Goal: Task Accomplishment & Management: Use online tool/utility

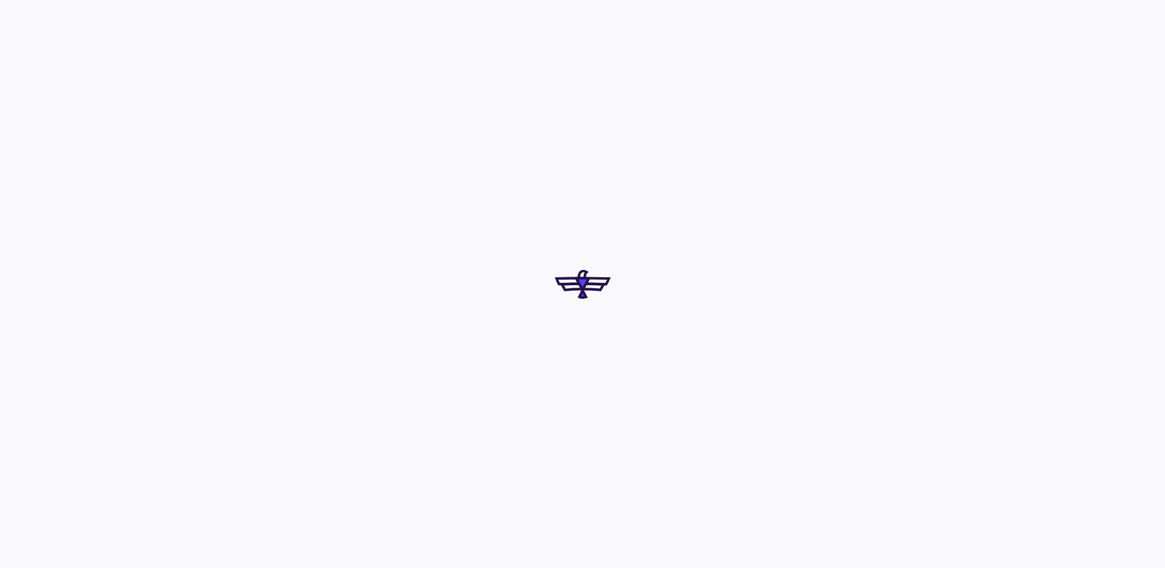
click at [613, 323] on div at bounding box center [582, 284] width 1165 height 568
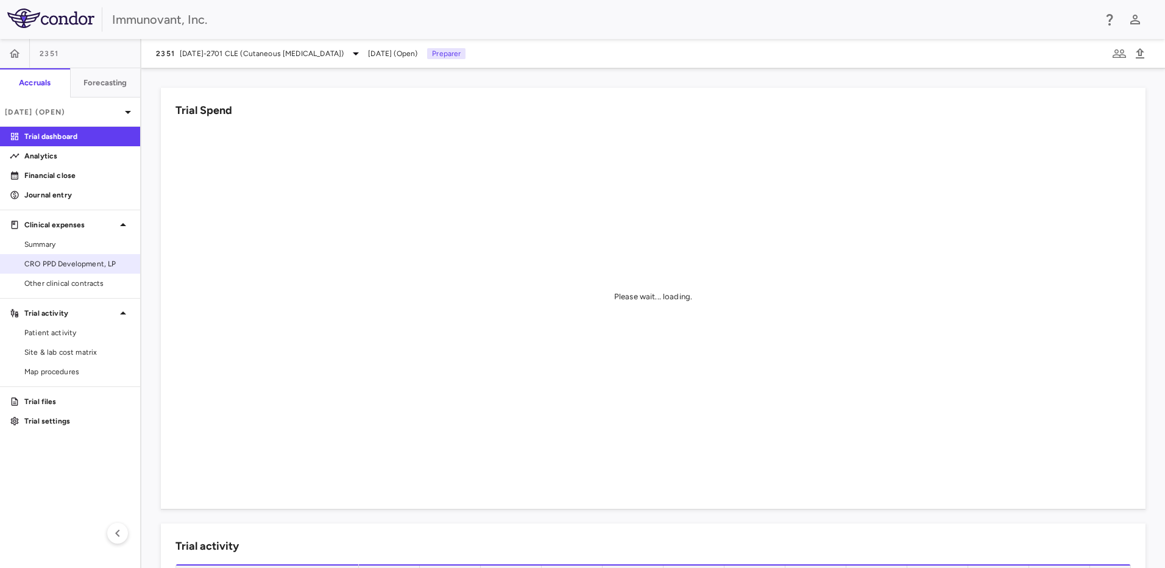
drag, startPoint x: 89, startPoint y: 263, endPoint x: 122, endPoint y: 269, distance: 33.4
click at [89, 263] on span "CRO PPD Development, LP" at bounding box center [77, 263] width 106 height 11
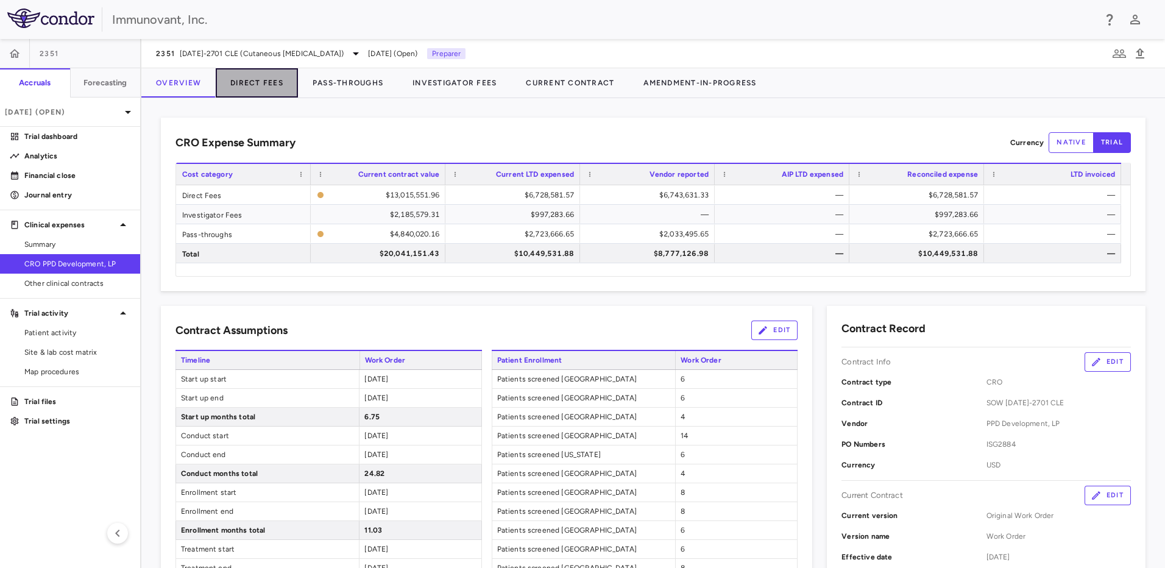
click at [265, 82] on button "Direct Fees" at bounding box center [257, 82] width 82 height 29
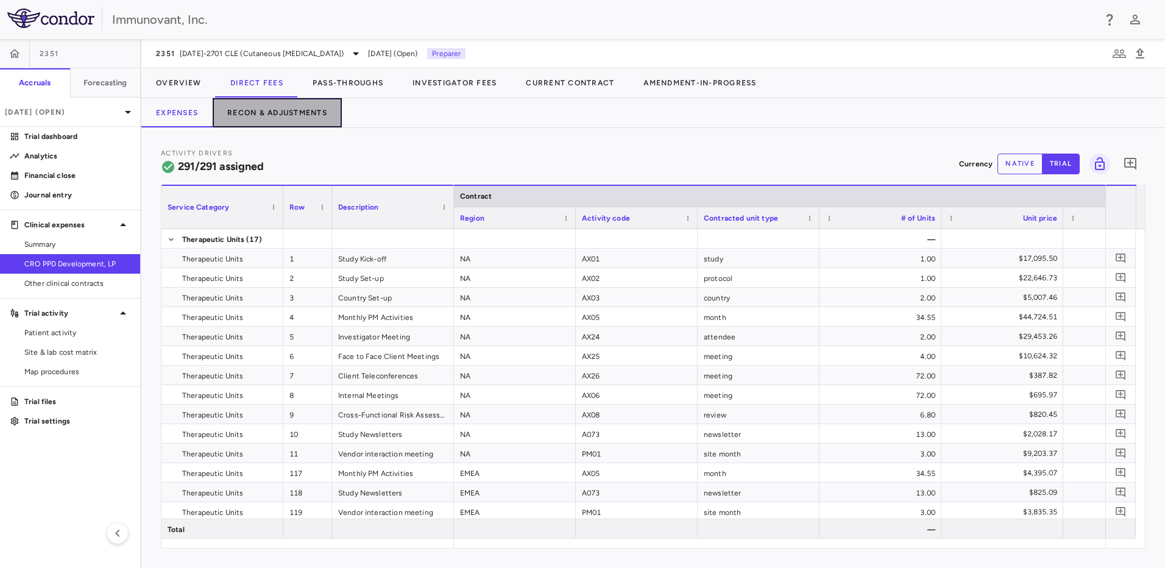
click at [269, 108] on button "Recon & Adjustments" at bounding box center [277, 112] width 129 height 29
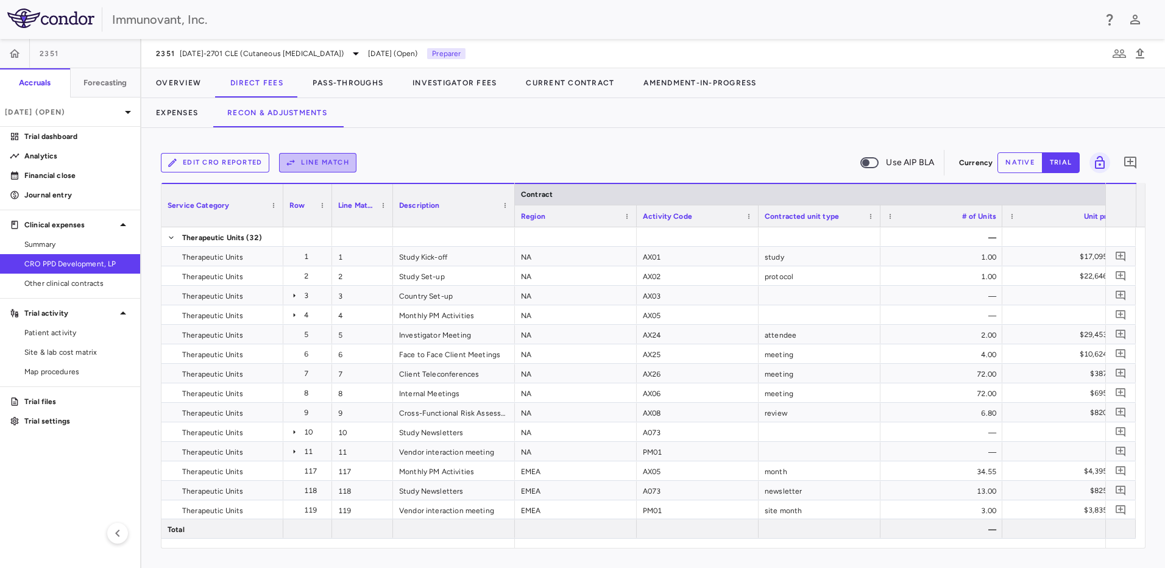
click at [332, 163] on button "Line Match" at bounding box center [317, 163] width 77 height 20
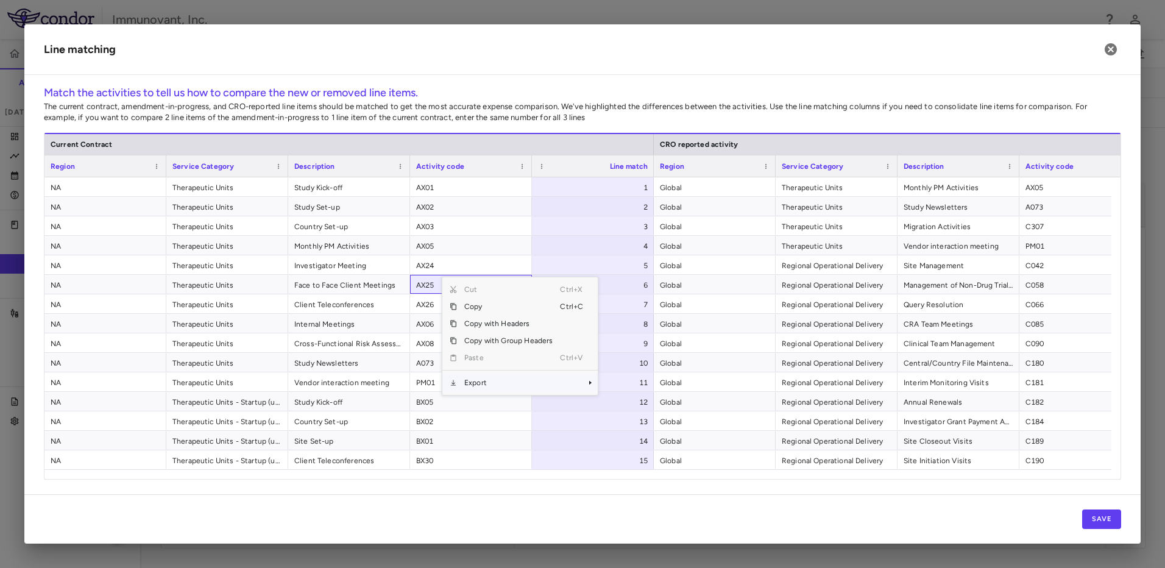
click at [499, 385] on span "Export" at bounding box center [508, 382] width 103 height 17
click at [619, 408] on span "Excel Export" at bounding box center [638, 404] width 57 height 17
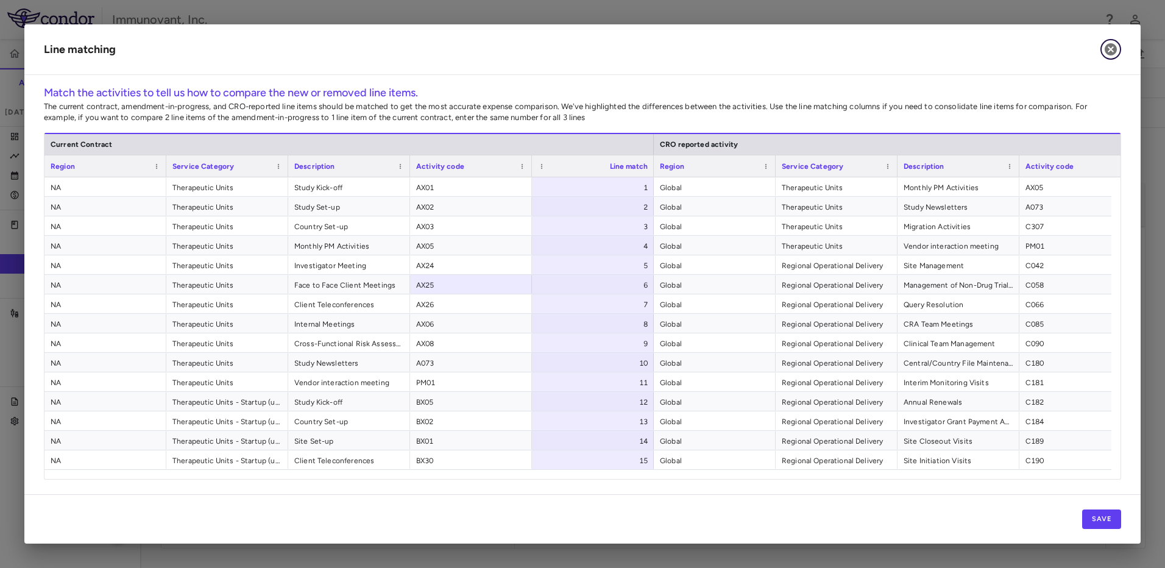
click at [1118, 48] on button "button" at bounding box center [1111, 49] width 21 height 21
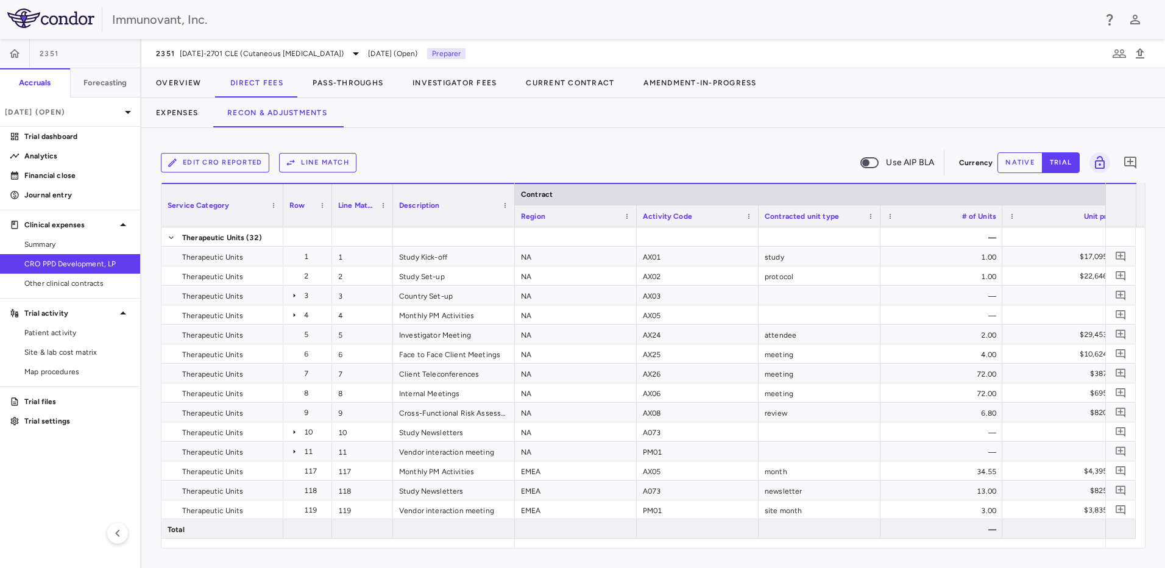
click at [221, 158] on button "Edit CRO reported" at bounding box center [215, 163] width 108 height 20
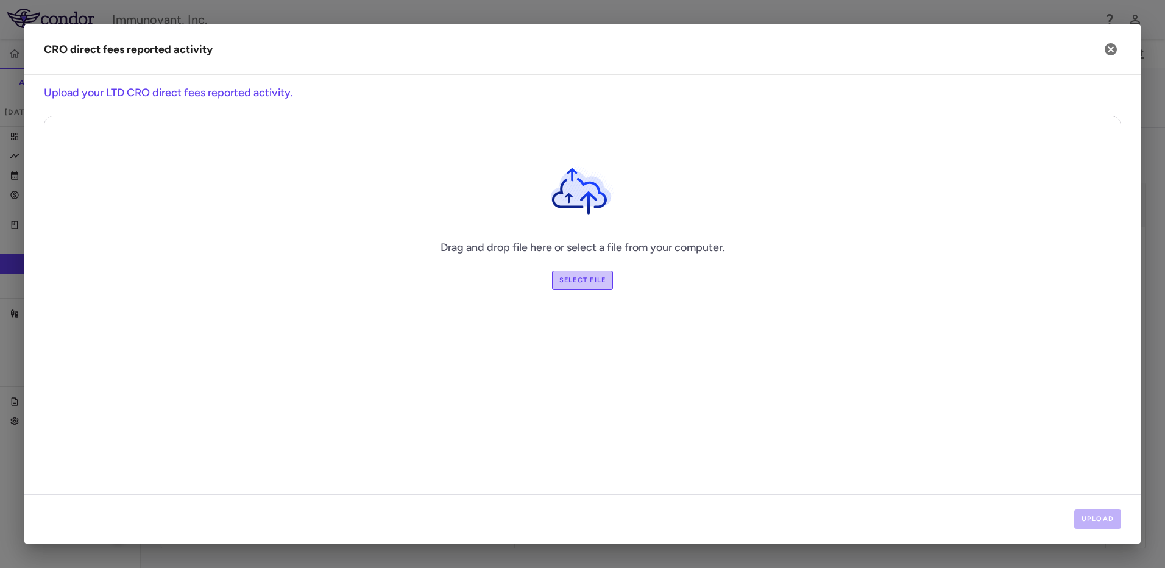
click at [588, 277] on label "Select file" at bounding box center [583, 281] width 62 height 20
click at [0, 0] on input "Select file" at bounding box center [0, 0] width 0 height 0
click at [1088, 518] on button "Upload" at bounding box center [1099, 520] width 48 height 20
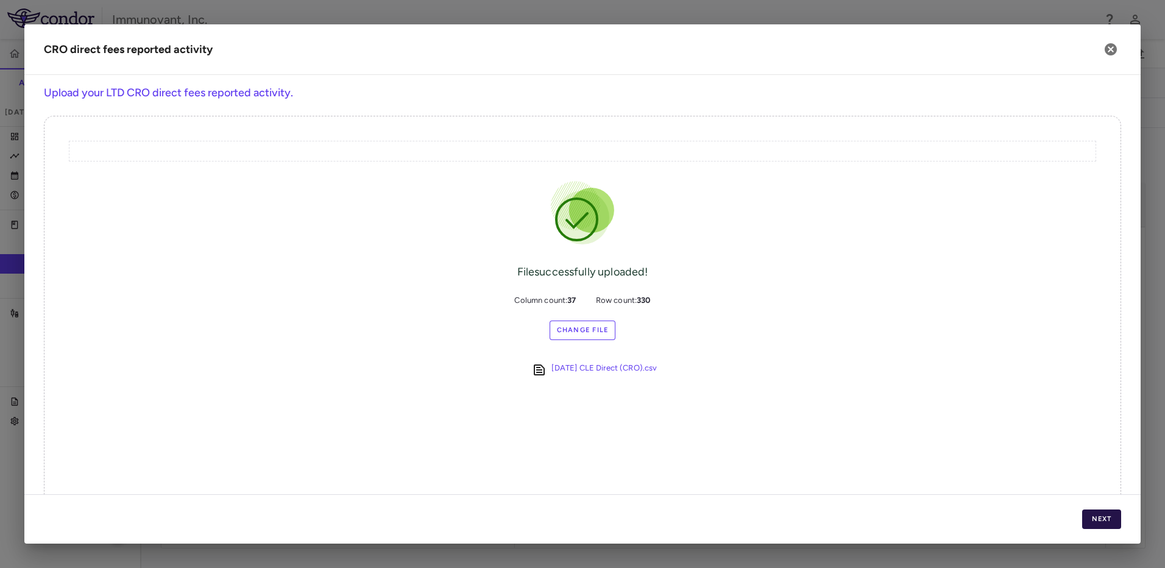
click at [1112, 516] on button "Next" at bounding box center [1101, 520] width 39 height 20
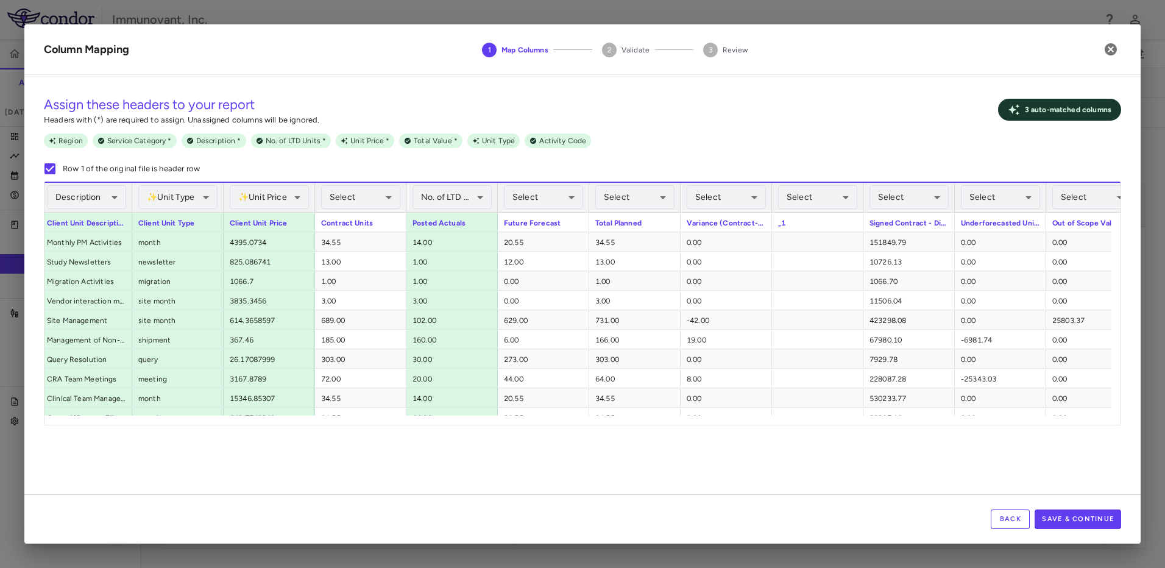
scroll to position [0, 594]
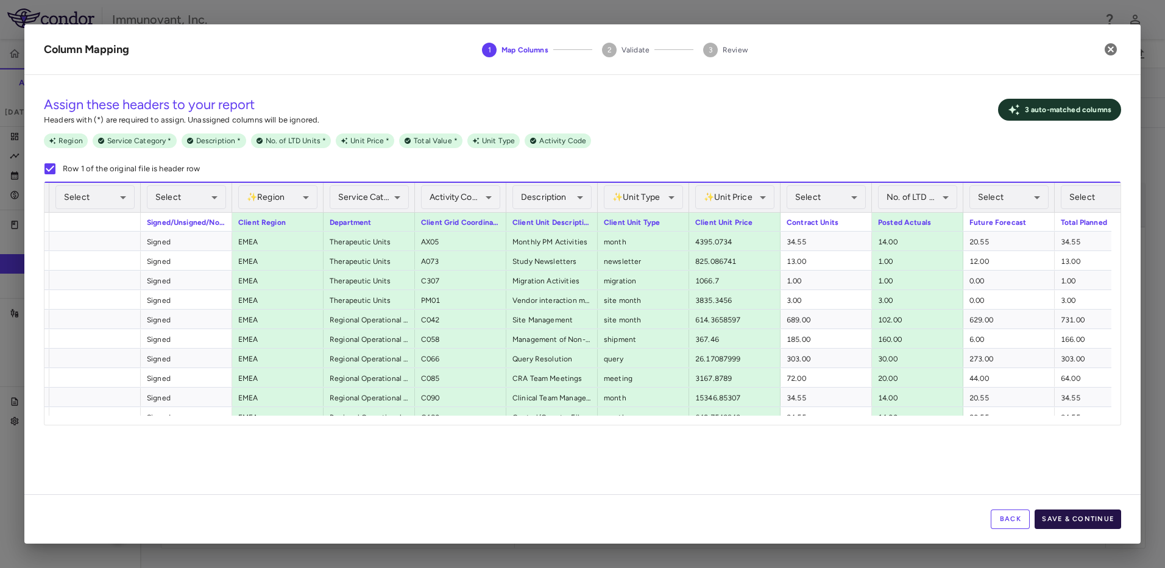
click at [1082, 527] on button "Save & Continue" at bounding box center [1078, 520] width 87 height 20
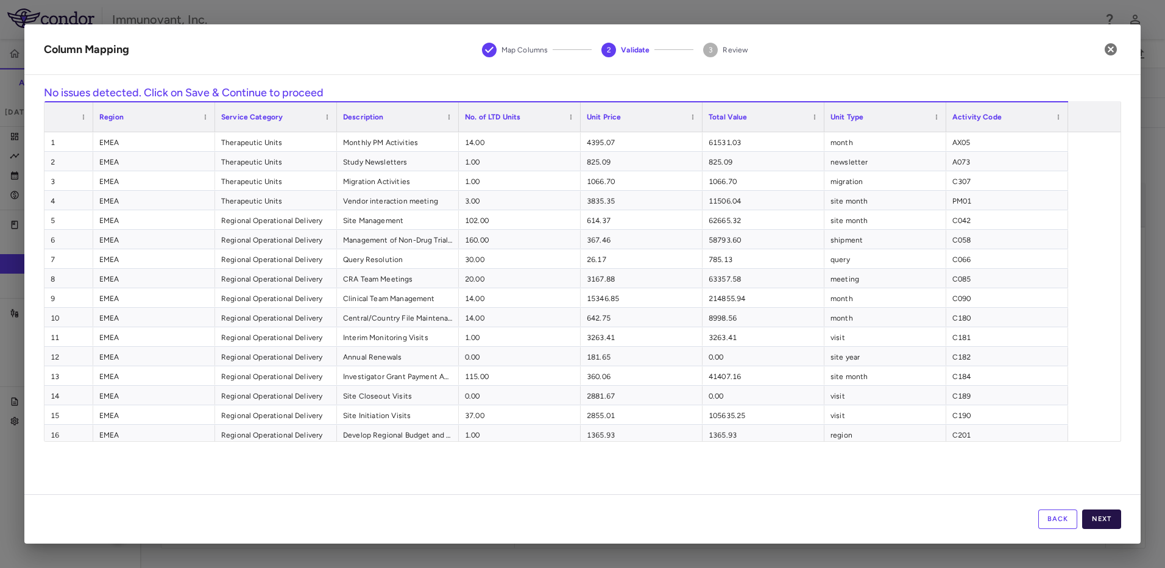
click at [1112, 519] on button "Next" at bounding box center [1101, 520] width 39 height 20
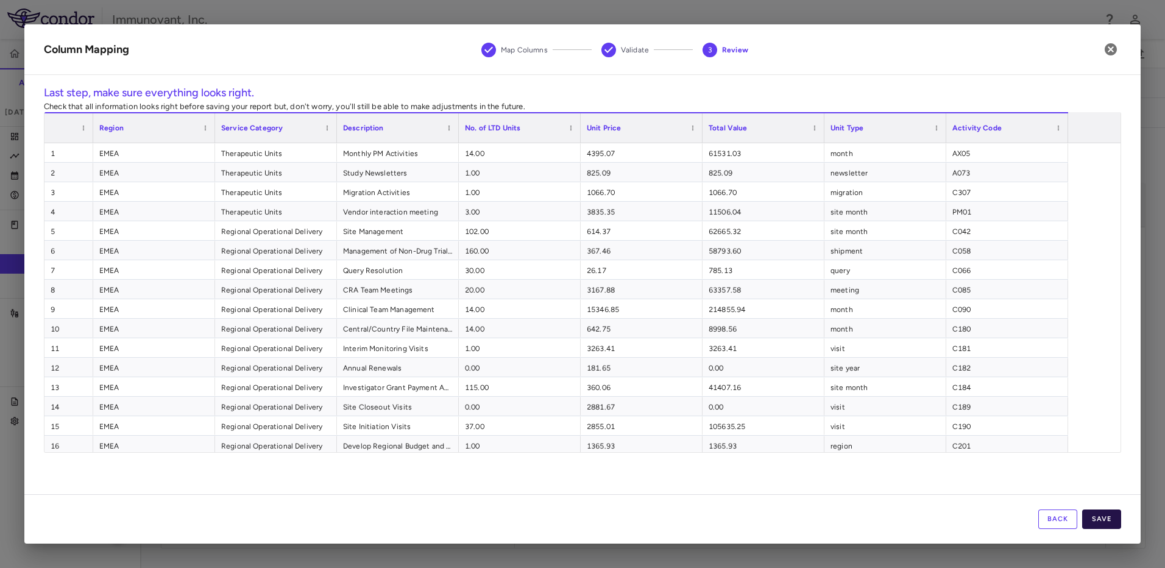
click at [1116, 527] on button "Save" at bounding box center [1101, 520] width 39 height 20
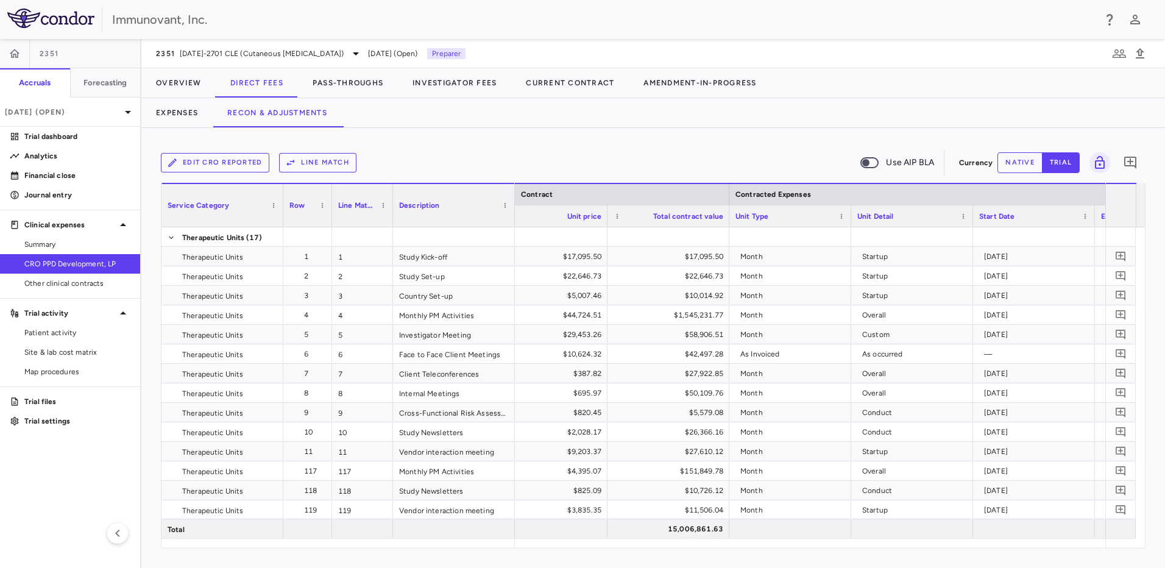
click at [335, 162] on button "Line Match" at bounding box center [317, 163] width 77 height 20
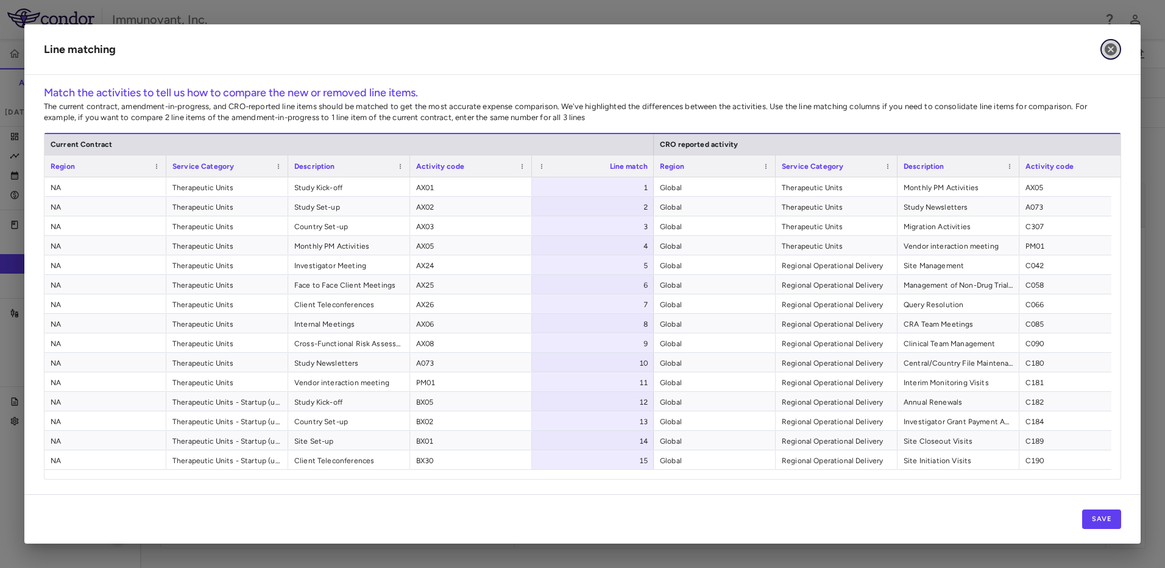
click at [1114, 49] on icon "button" at bounding box center [1111, 49] width 12 height 12
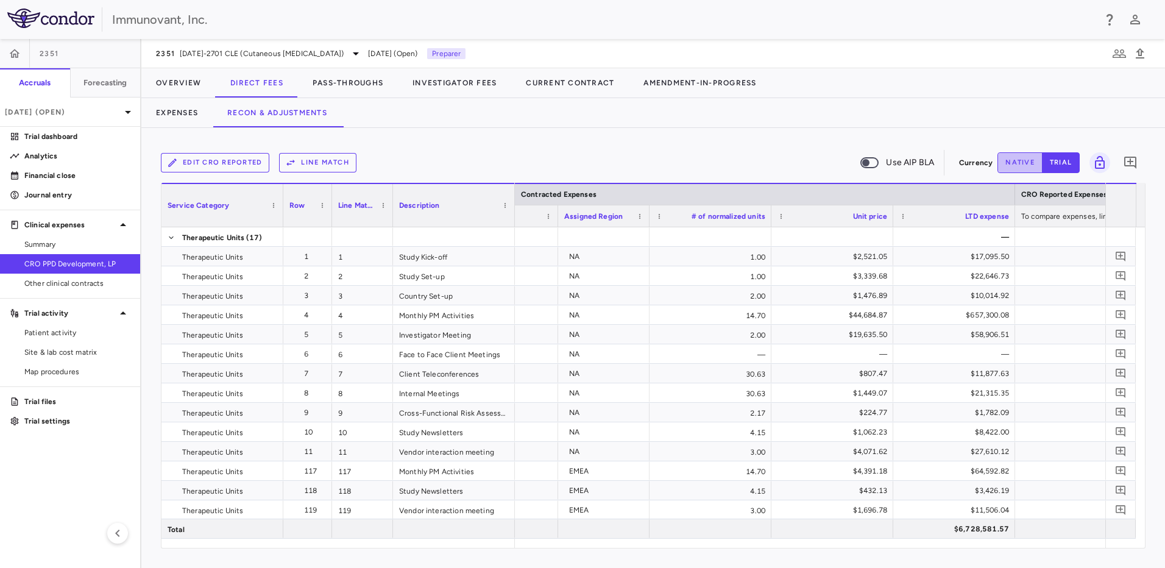
click at [1025, 162] on button "native" at bounding box center [1020, 162] width 45 height 21
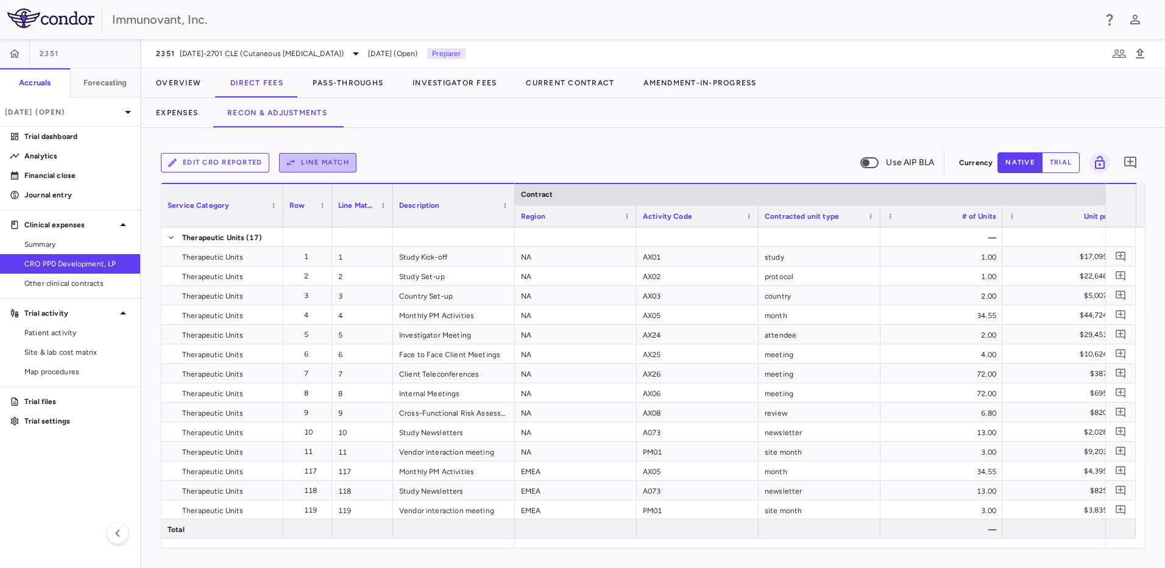
click at [338, 161] on button "Line Match" at bounding box center [317, 163] width 77 height 20
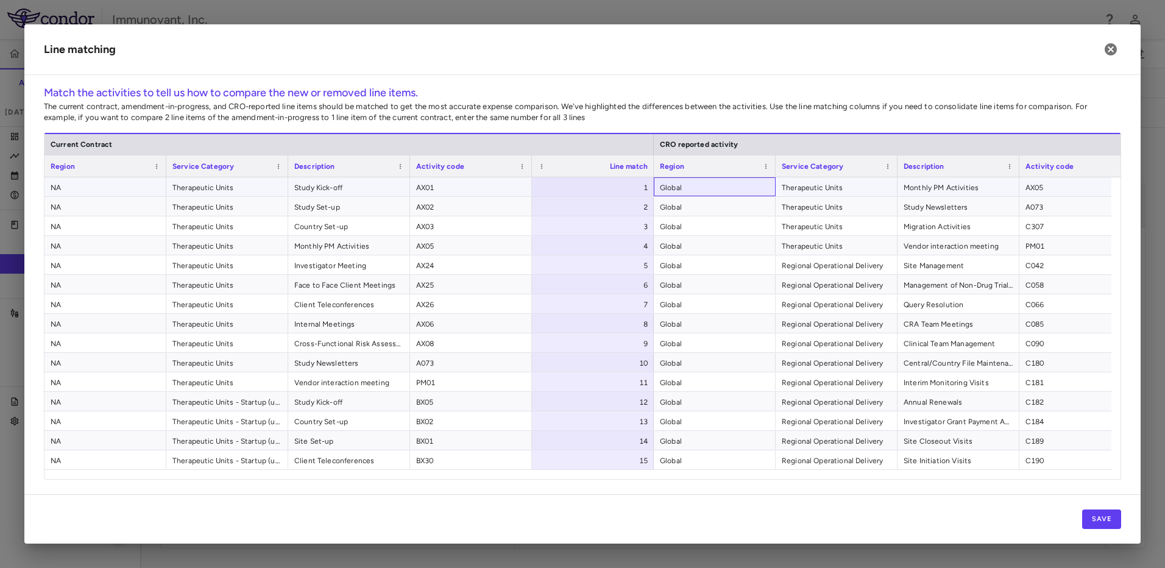
click at [724, 190] on span "Global" at bounding box center [715, 188] width 110 height 20
click at [767, 166] on span at bounding box center [765, 166] width 7 height 7
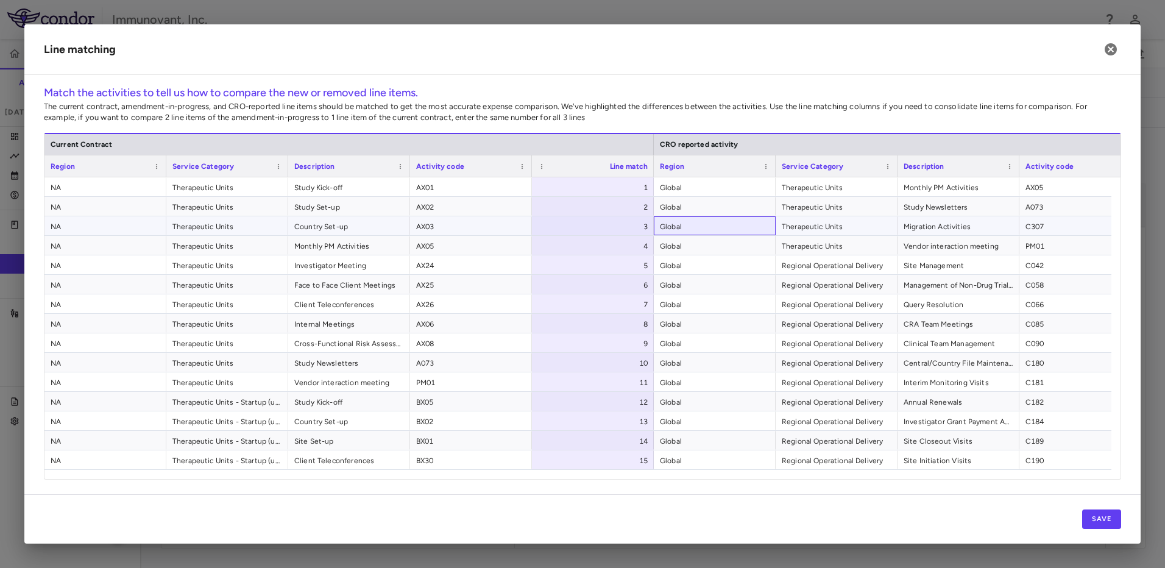
click at [707, 234] on span "Global" at bounding box center [715, 227] width 110 height 20
click at [1112, 47] on icon "button" at bounding box center [1111, 49] width 12 height 12
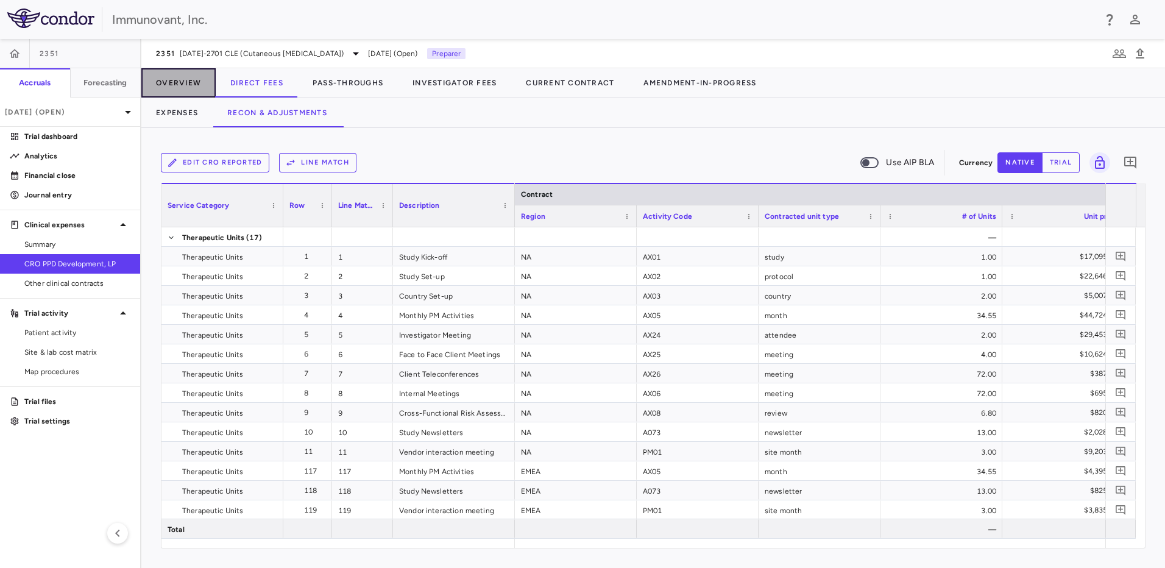
click at [182, 82] on button "Overview" at bounding box center [178, 82] width 74 height 29
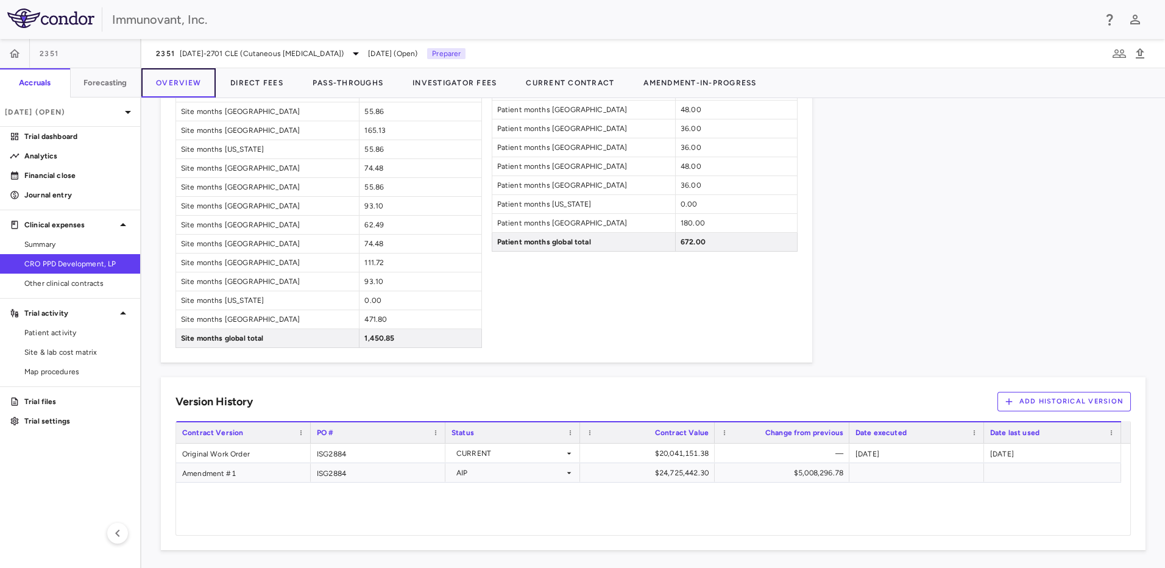
scroll to position [1333, 0]
click at [566, 457] on div "CURRENT" at bounding box center [513, 451] width 123 height 18
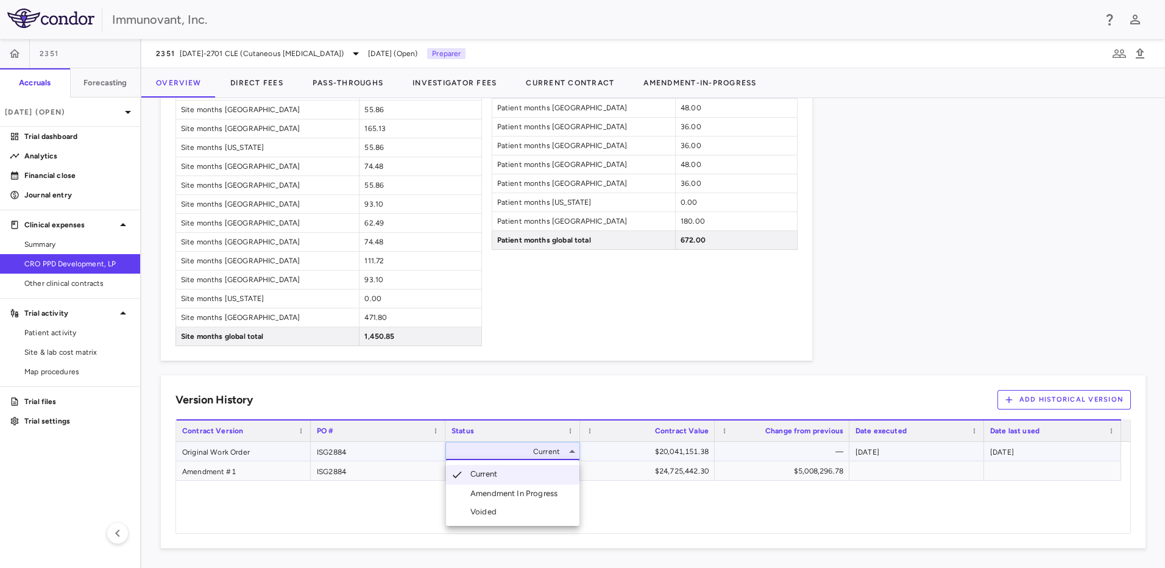
click at [645, 449] on div at bounding box center [582, 284] width 1165 height 568
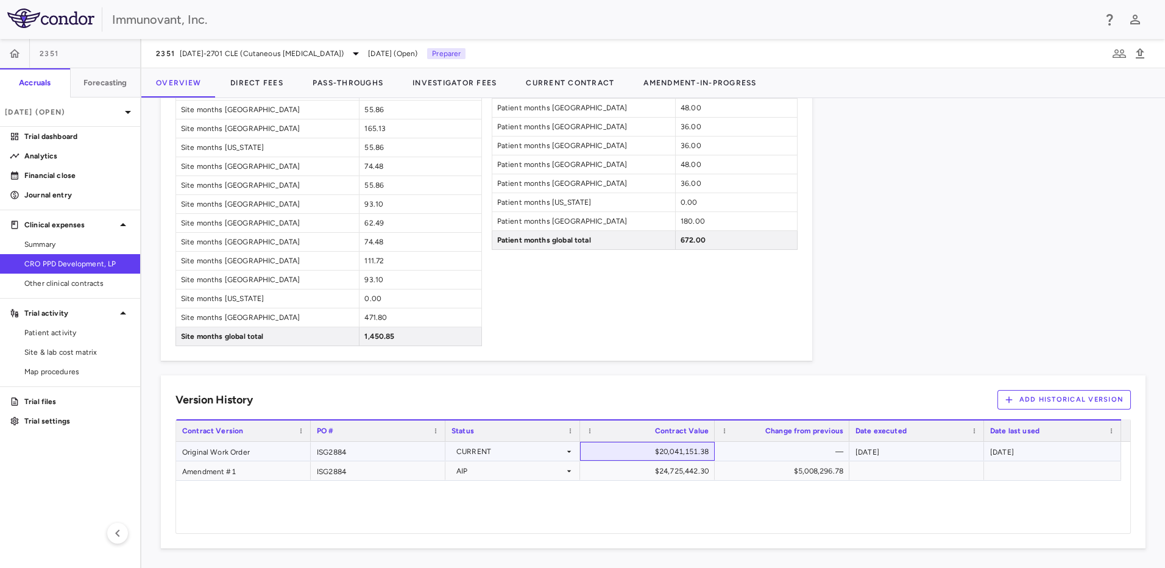
click at [647, 448] on div "$20,041,151.38" at bounding box center [650, 452] width 118 height 20
click at [928, 446] on div "2024-12-31" at bounding box center [917, 451] width 135 height 19
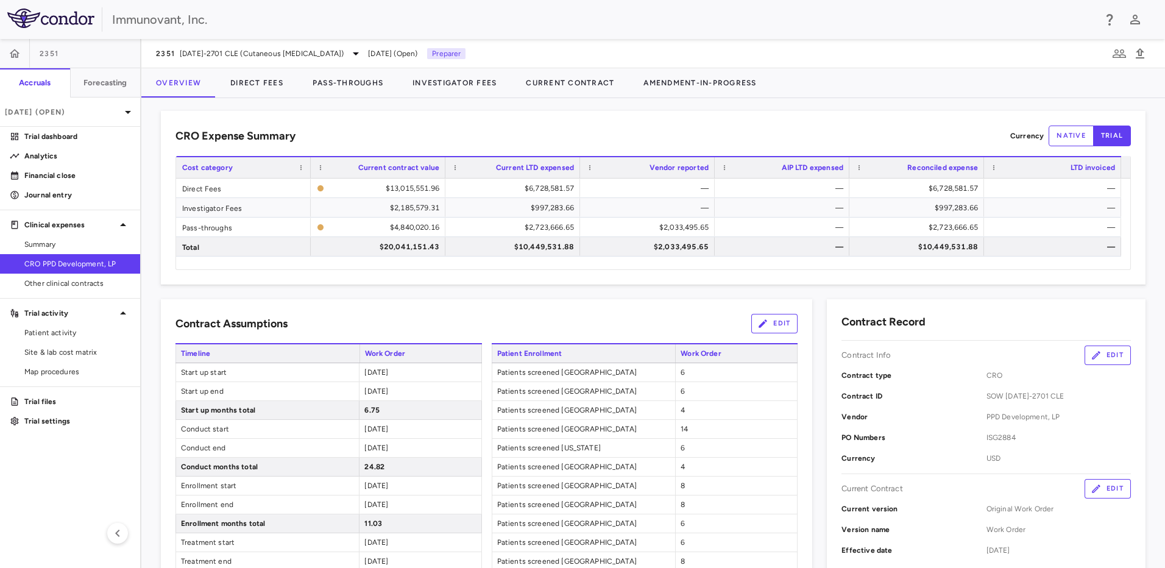
scroll to position [0, 0]
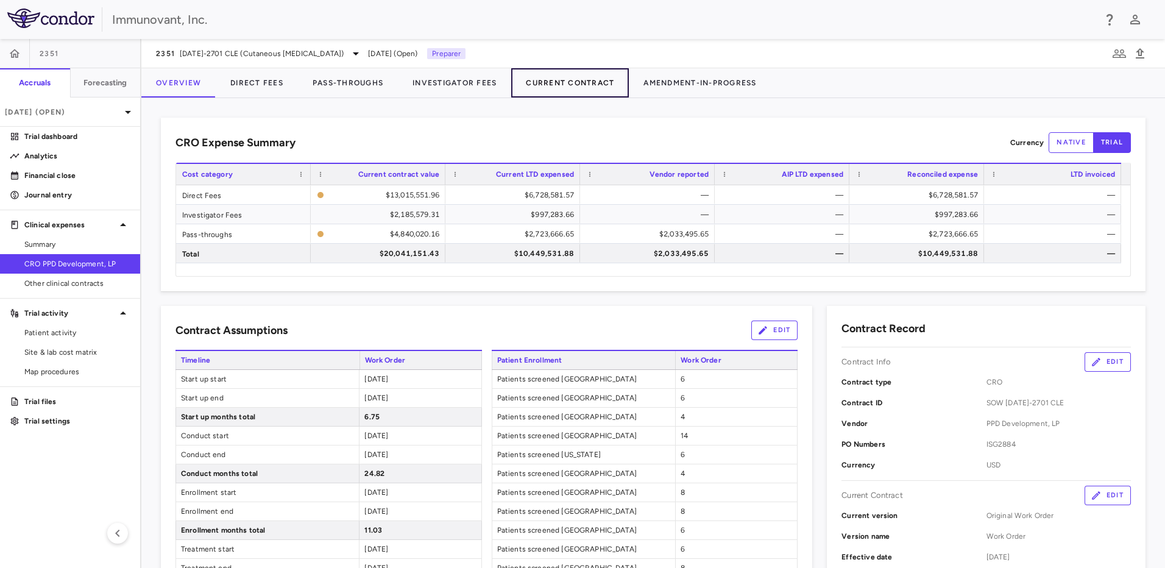
click at [605, 85] on button "Current Contract" at bounding box center [570, 82] width 118 height 29
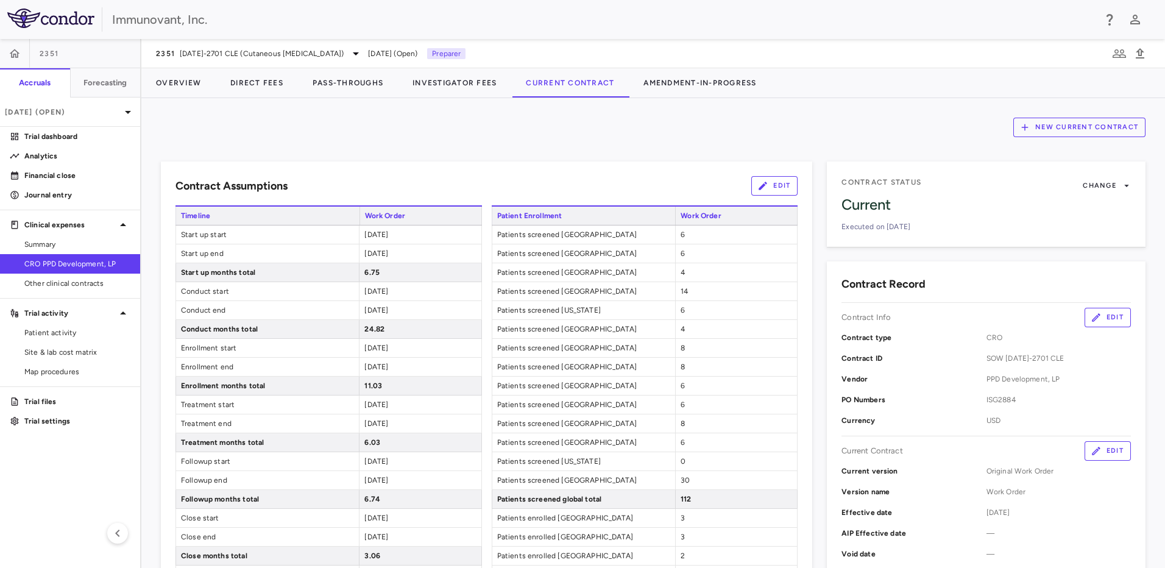
click at [774, 183] on button "Edit" at bounding box center [774, 186] width 46 height 20
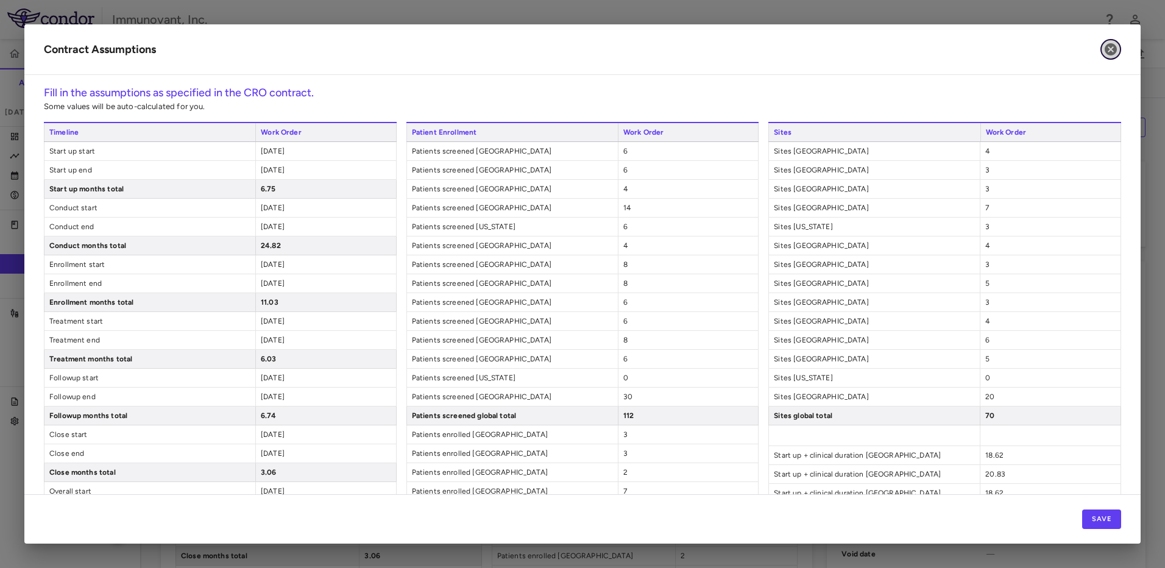
click at [1114, 52] on icon "button" at bounding box center [1111, 49] width 12 height 12
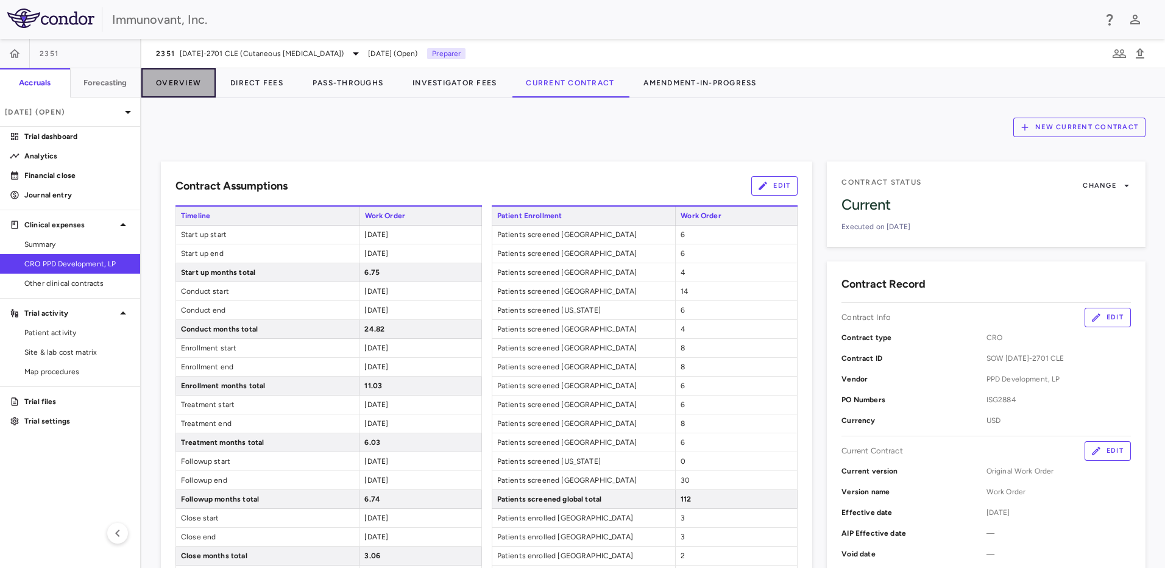
click at [159, 85] on button "Overview" at bounding box center [178, 82] width 74 height 29
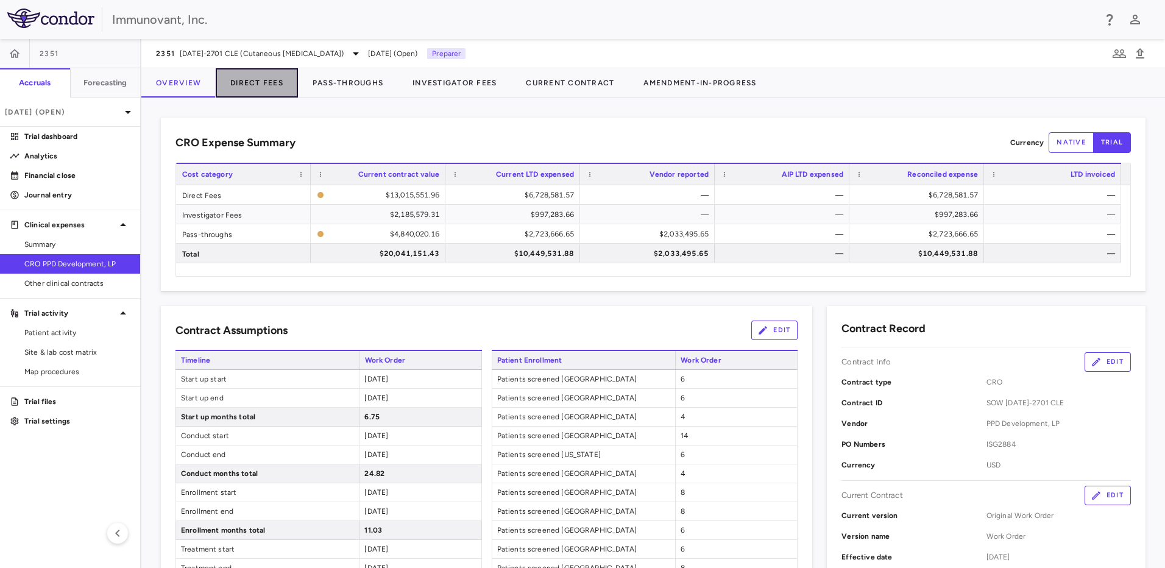
click at [263, 83] on button "Direct Fees" at bounding box center [257, 82] width 82 height 29
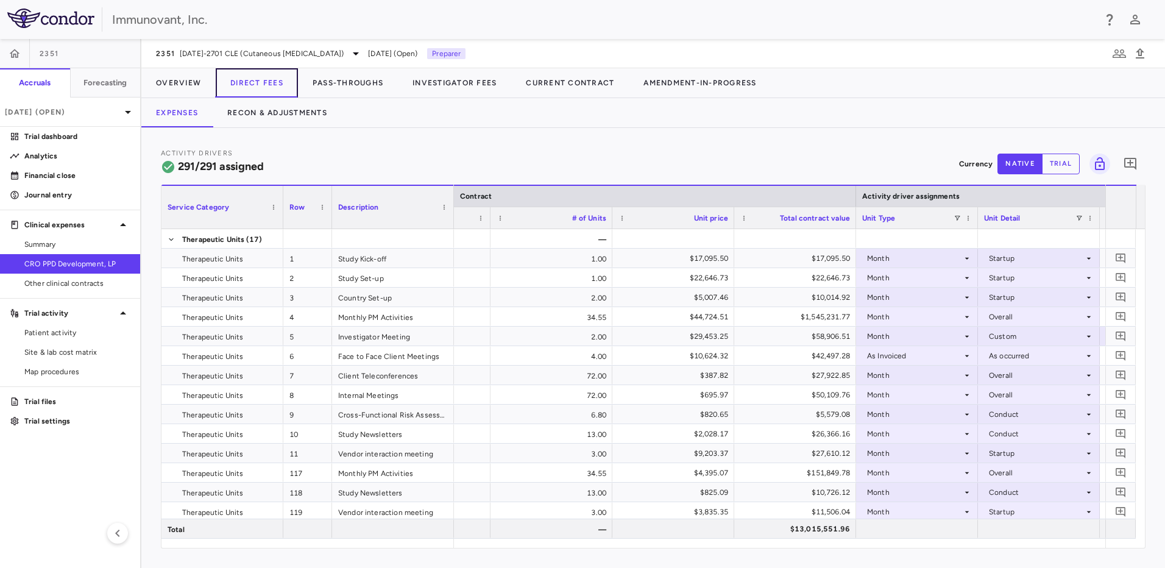
scroll to position [0, 462]
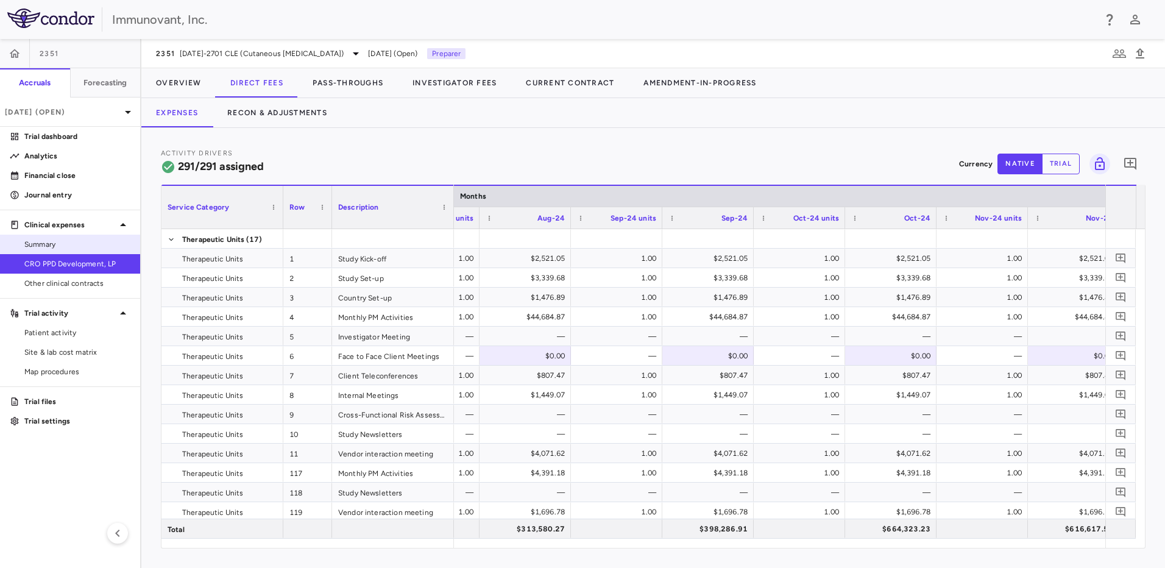
click at [69, 254] on div "Summary" at bounding box center [70, 245] width 140 height 20
click at [66, 245] on span "Summary" at bounding box center [77, 244] width 106 height 11
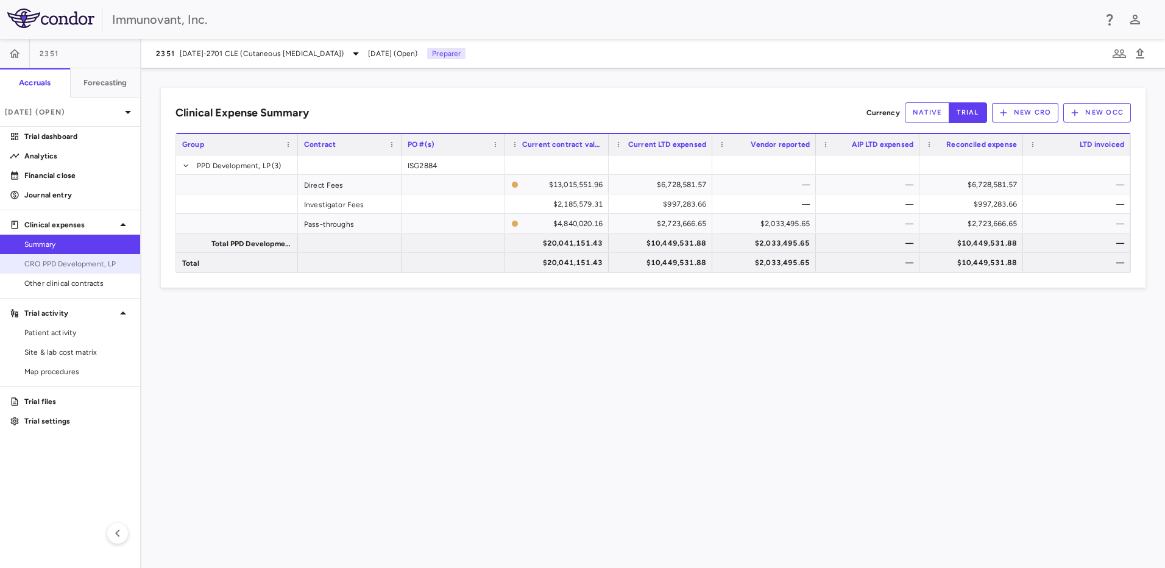
click at [82, 268] on span "CRO PPD Development, LP" at bounding box center [77, 263] width 106 height 11
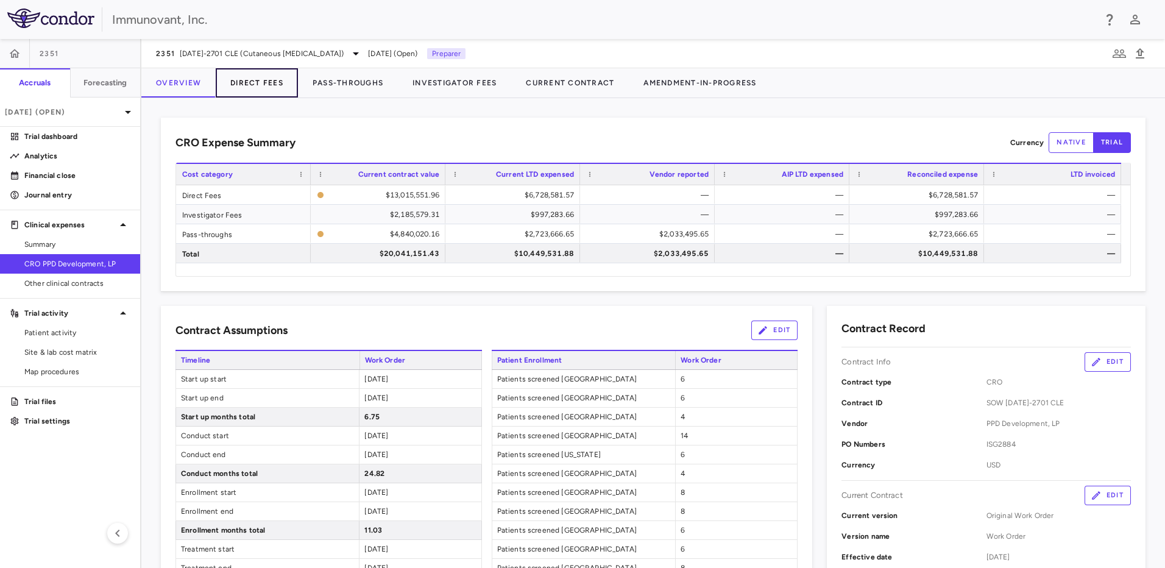
click at [261, 89] on button "Direct Fees" at bounding box center [257, 82] width 82 height 29
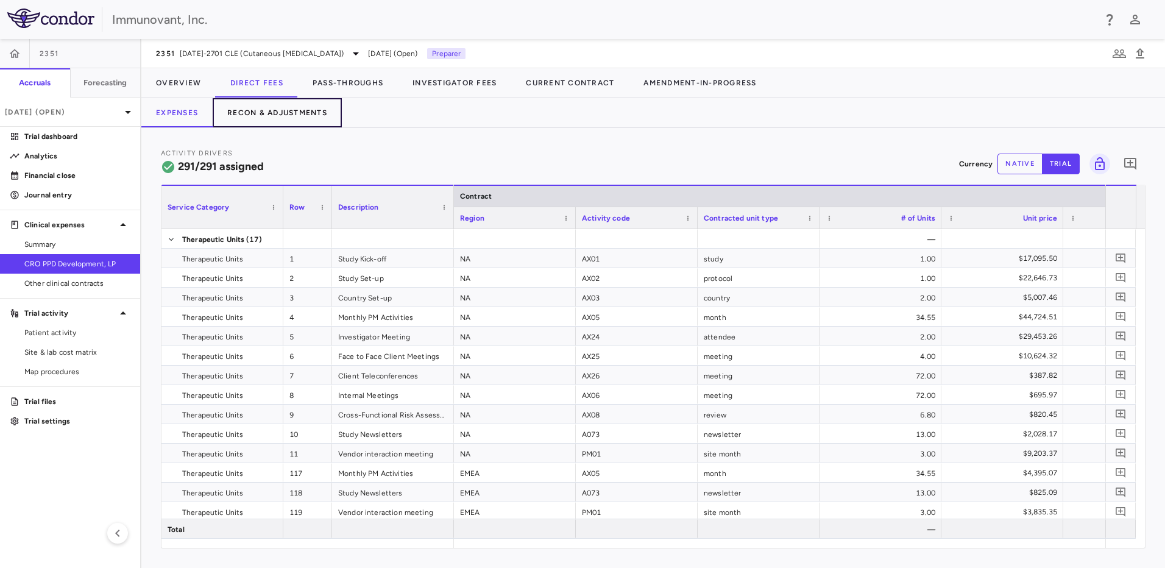
click at [269, 123] on button "Recon & Adjustments" at bounding box center [277, 112] width 129 height 29
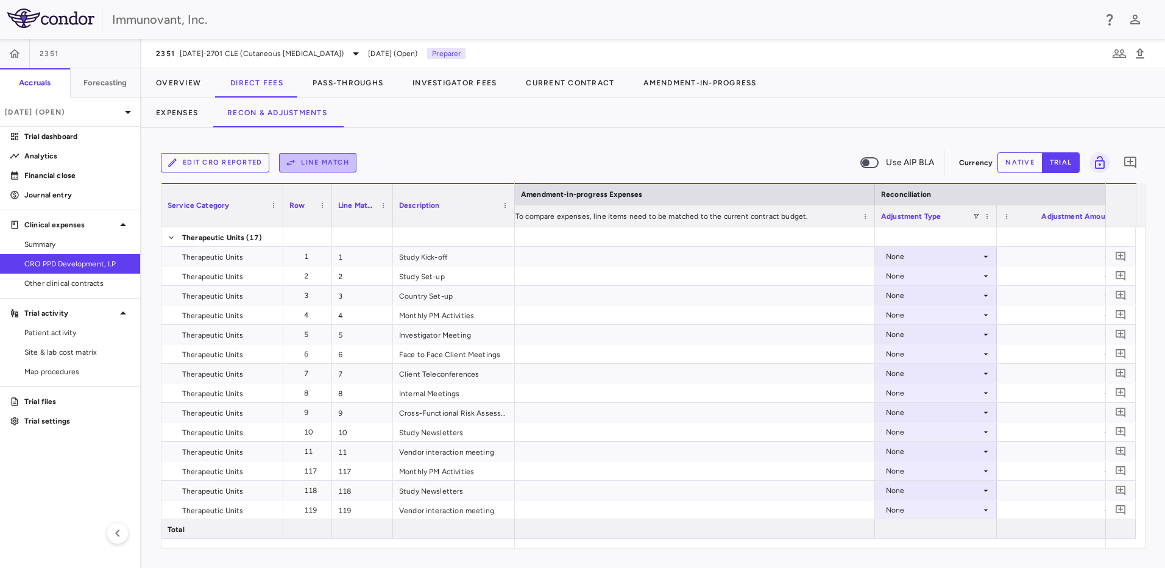
click at [328, 158] on button "Line Match" at bounding box center [317, 163] width 77 height 20
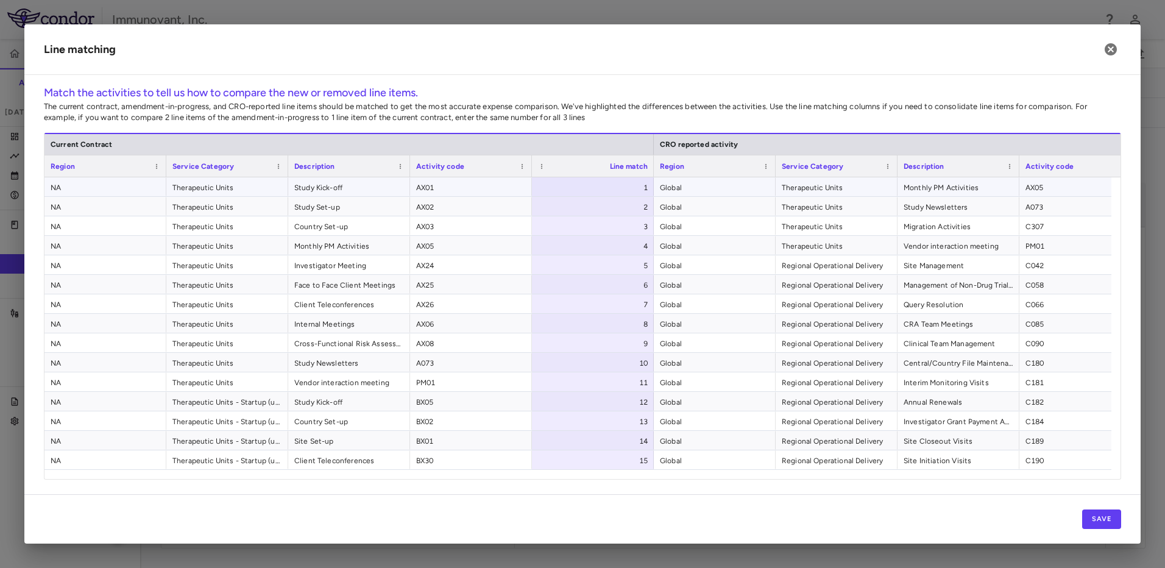
click at [709, 189] on span "Global" at bounding box center [715, 188] width 110 height 20
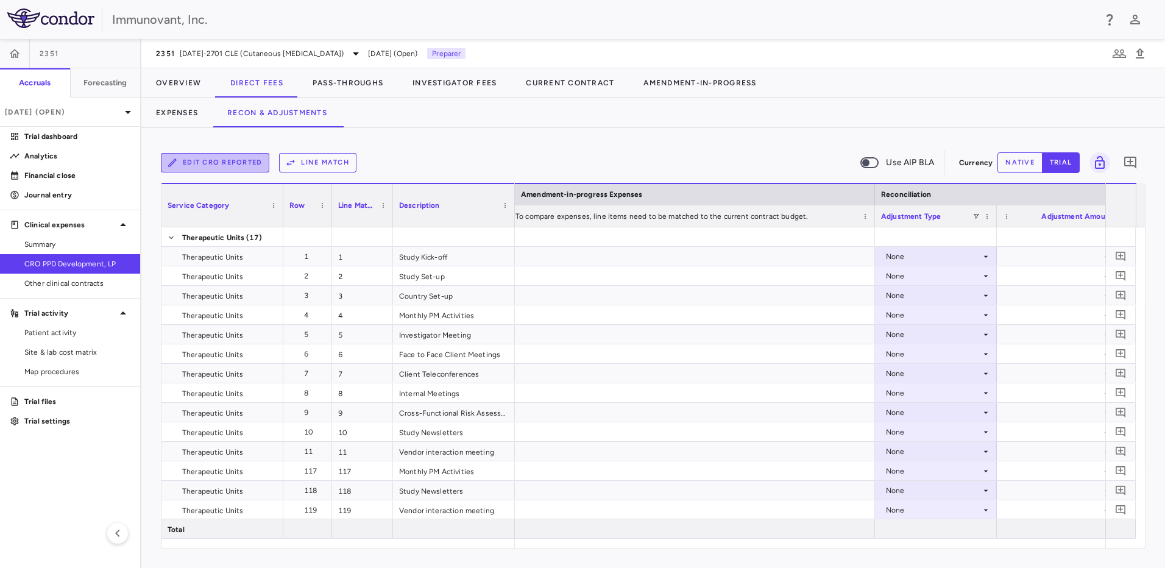
click at [240, 166] on button "Edit CRO reported" at bounding box center [215, 163] width 108 height 20
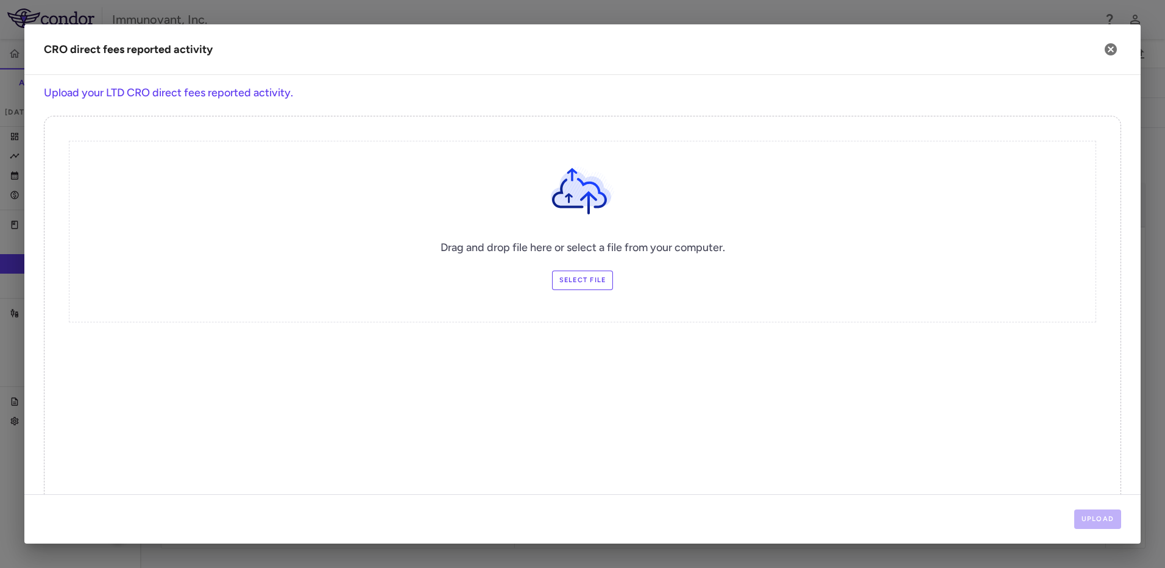
click at [568, 273] on label "Select file" at bounding box center [583, 281] width 62 height 20
click at [0, 0] on input "Select file" at bounding box center [0, 0] width 0 height 0
click at [1106, 516] on button "Upload" at bounding box center [1099, 520] width 48 height 20
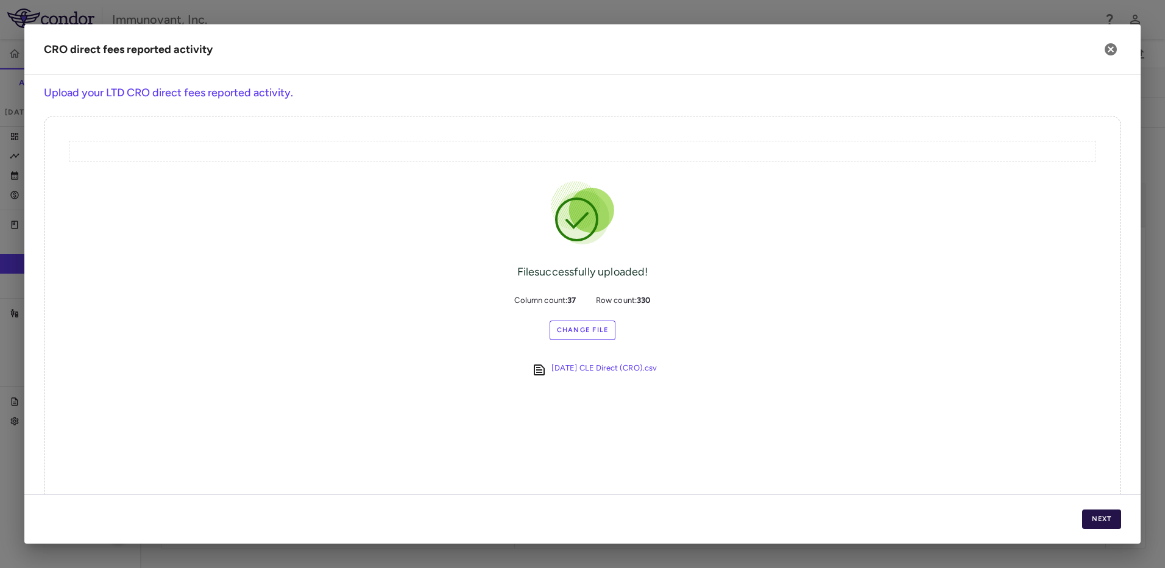
click at [1107, 517] on button "Next" at bounding box center [1101, 520] width 39 height 20
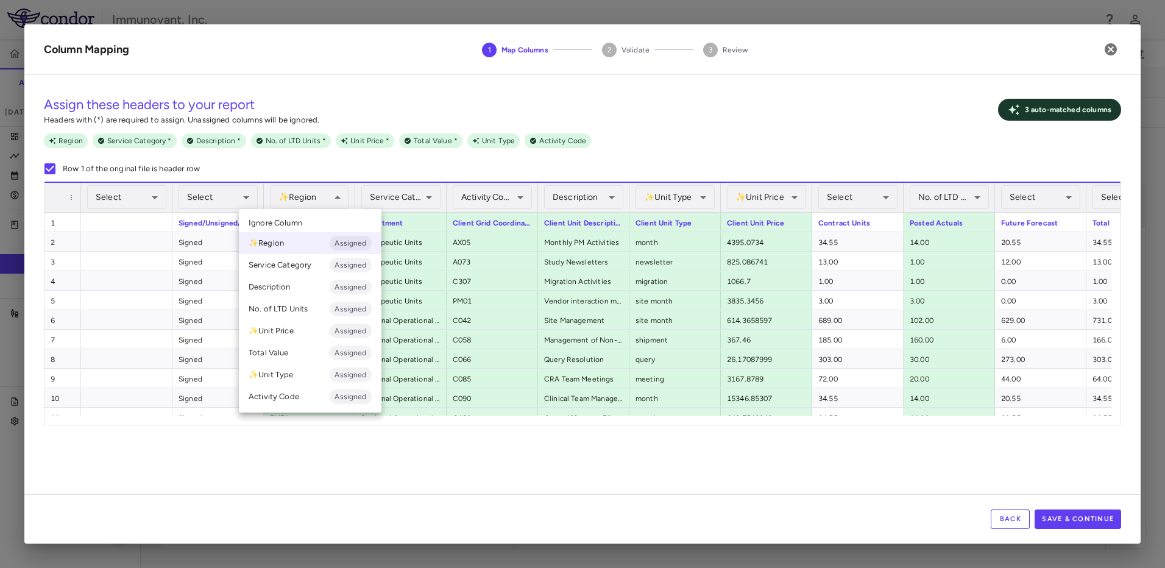
click at [324, 243] on li "✨ Region Assigned" at bounding box center [310, 243] width 143 height 22
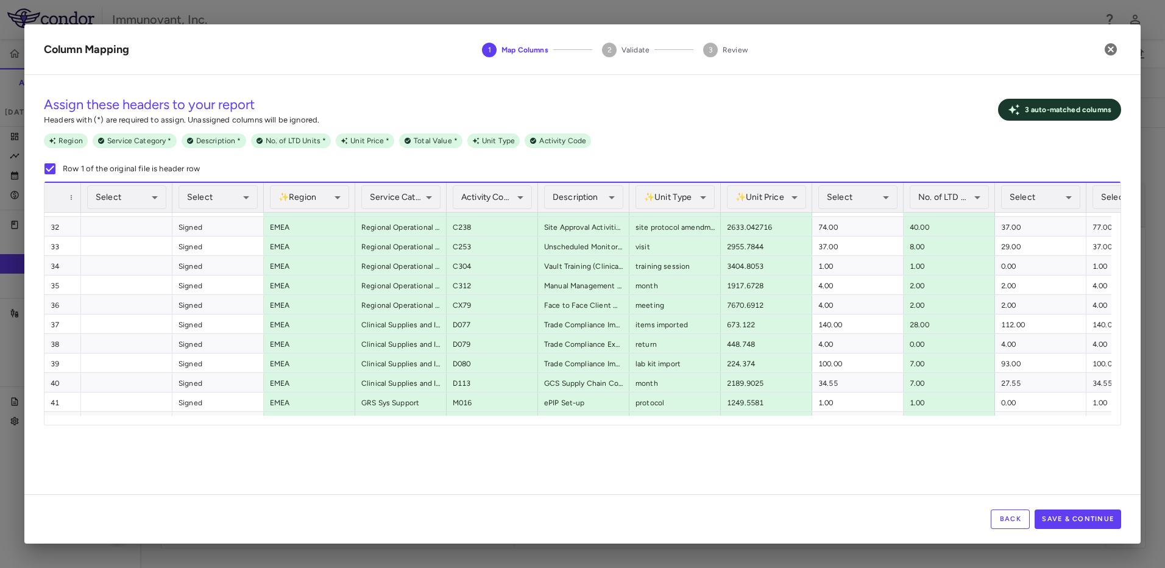
scroll to position [830, 0]
